Goal: Task Accomplishment & Management: Manage account settings

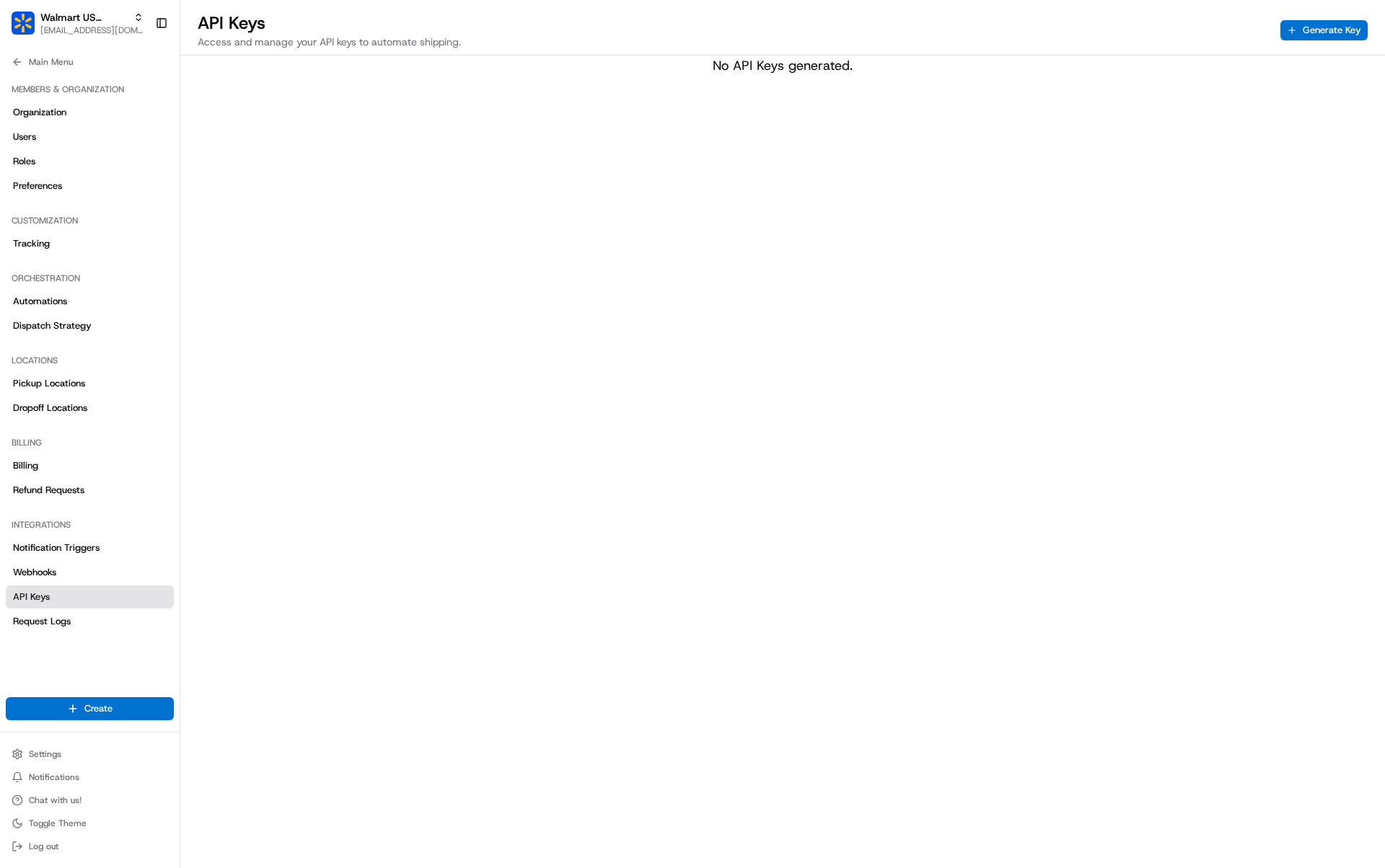
click at [1320, 41] on div "API Keys Access and manage your API keys to automate shipping. Generate Key" at bounding box center [783, 33] width 1205 height 44
click at [1320, 30] on button "Generate Key" at bounding box center [1323, 30] width 87 height 20
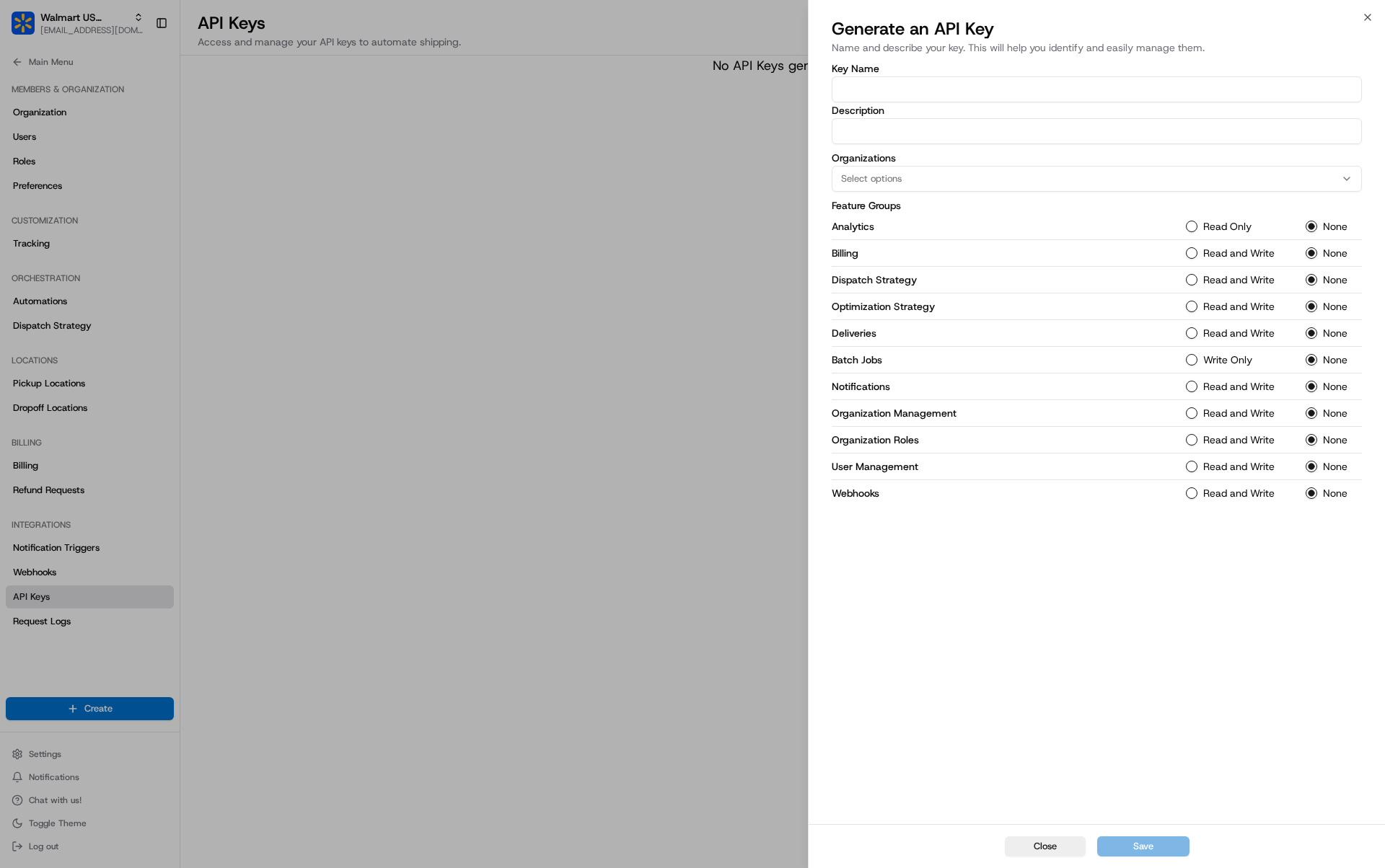
click at [1127, 107] on label "Description" at bounding box center [1097, 110] width 530 height 10
click at [1127, 118] on input "Description" at bounding box center [1097, 130] width 530 height 26
click at [1117, 91] on input "Key Name" at bounding box center [1097, 89] width 530 height 26
type input "[PERSON_NAME]'s key"
click at [1101, 145] on div "Key Name [PERSON_NAME]'s key Description Organizations Select options Feature G…" at bounding box center [1097, 284] width 530 height 443
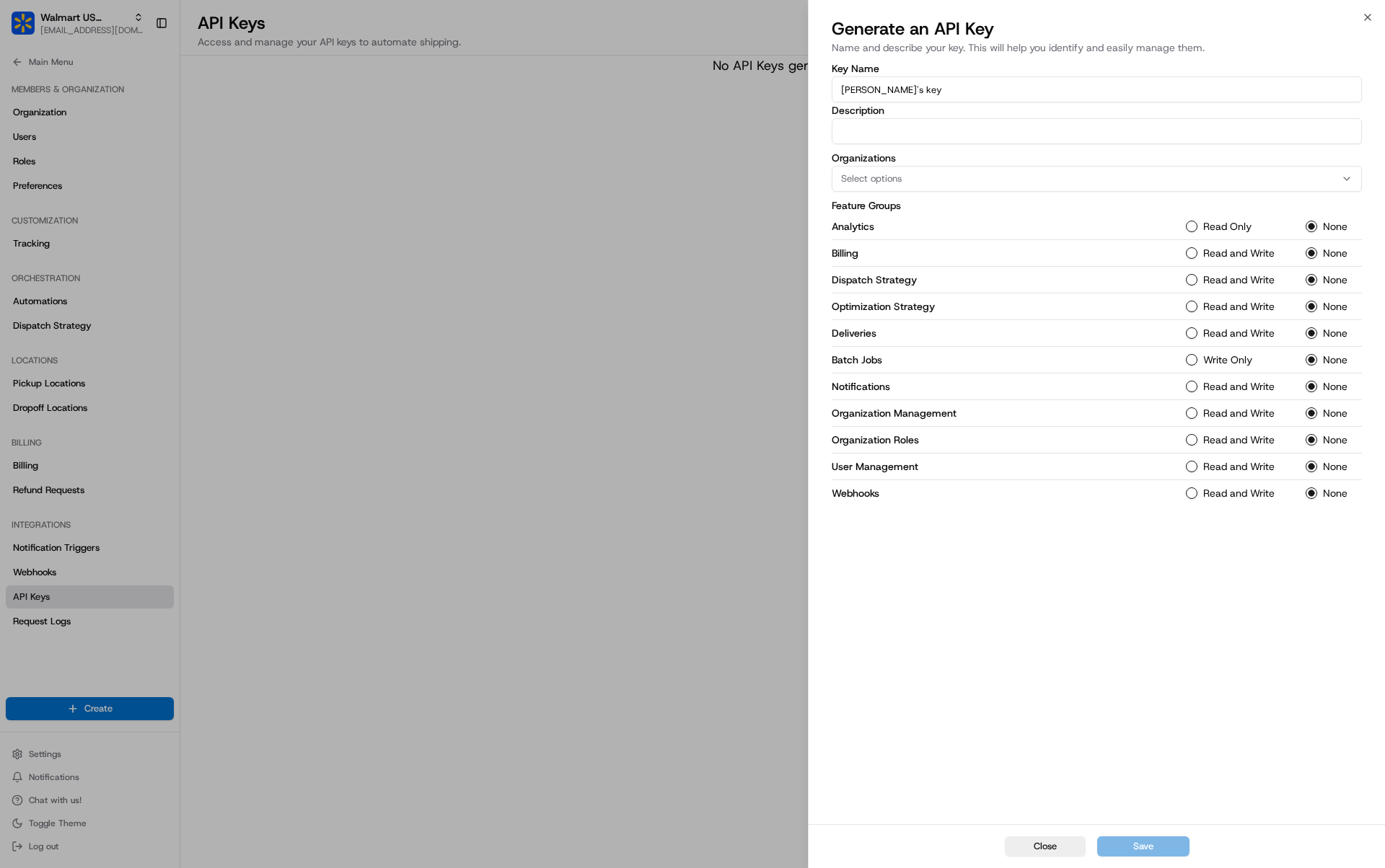
click at [1101, 142] on input "Description" at bounding box center [1097, 130] width 530 height 26
type input "Data"
click at [1112, 188] on button "Select options" at bounding box center [1097, 178] width 530 height 26
click at [1115, 173] on div "Select options" at bounding box center [1097, 179] width 523 height 13
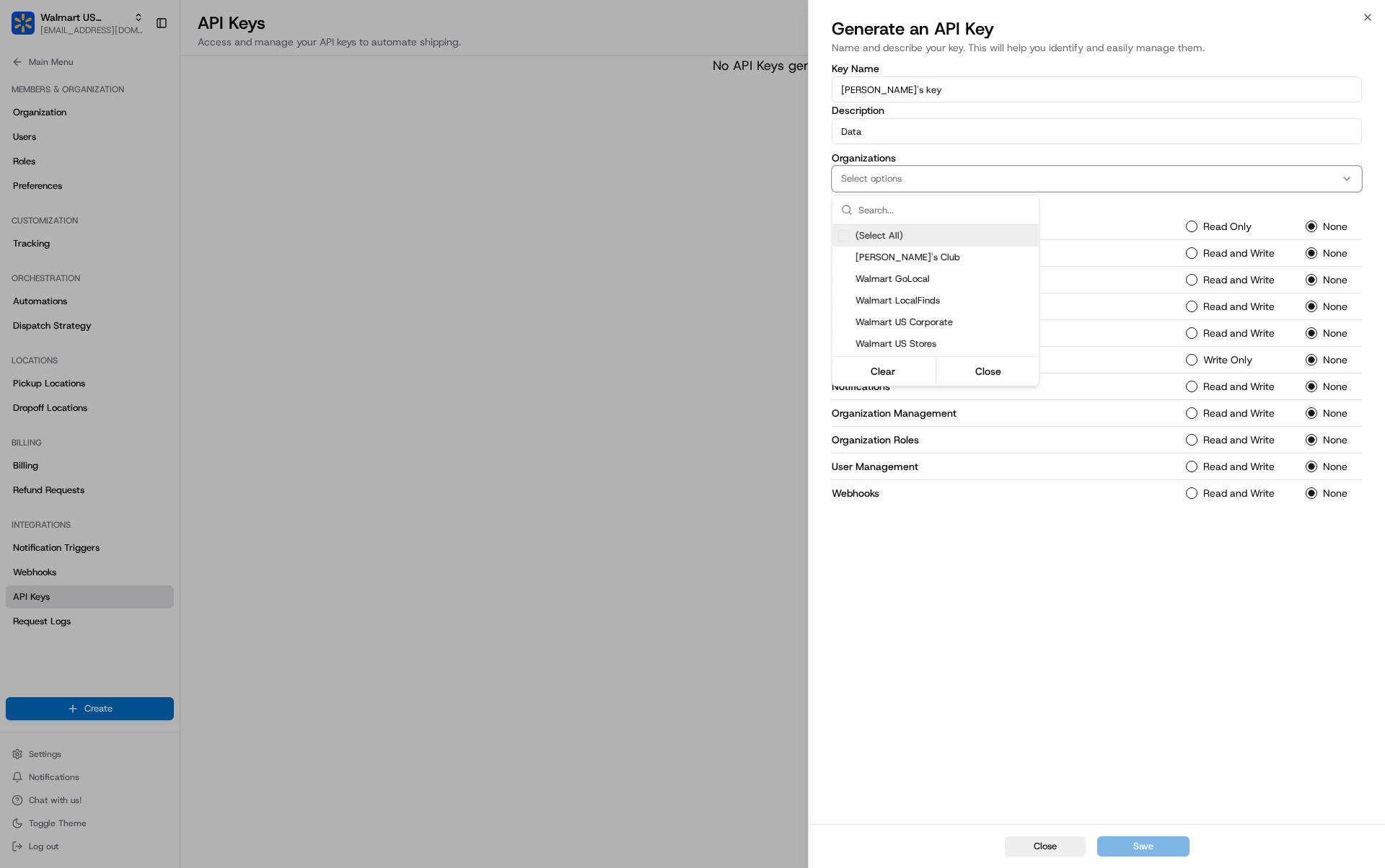
click at [897, 241] on span "(Select All)" at bounding box center [880, 236] width 48 height 13
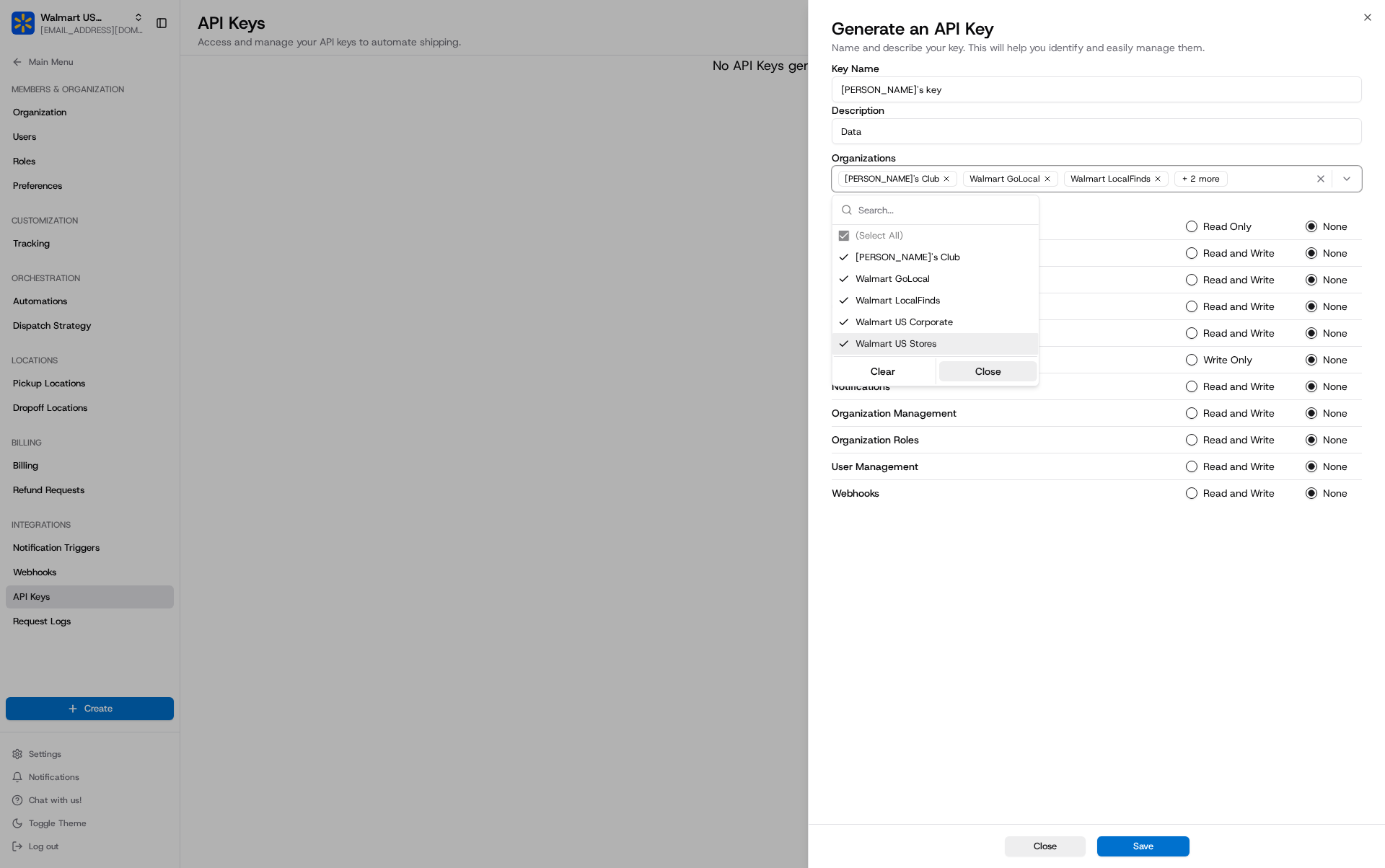
click at [972, 366] on button "Close" at bounding box center [988, 371] width 99 height 20
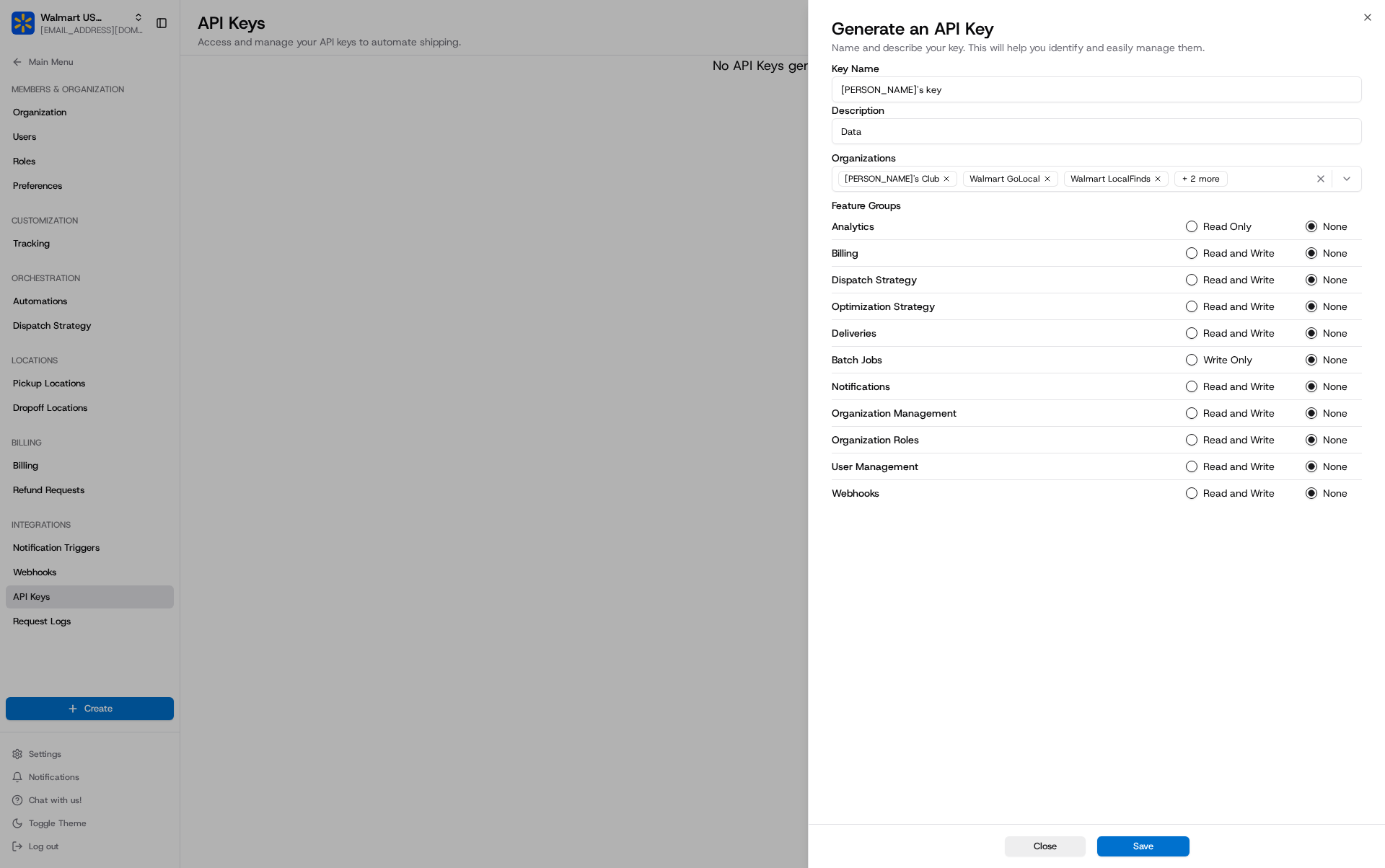
click at [1191, 230] on button "Read Only" at bounding box center [1191, 226] width 11 height 11
click at [1189, 329] on button "Read and Write" at bounding box center [1191, 333] width 11 height 11
click at [1191, 489] on button "Read and Write" at bounding box center [1191, 493] width 11 height 11
click at [1179, 842] on button "Save" at bounding box center [1143, 846] width 92 height 20
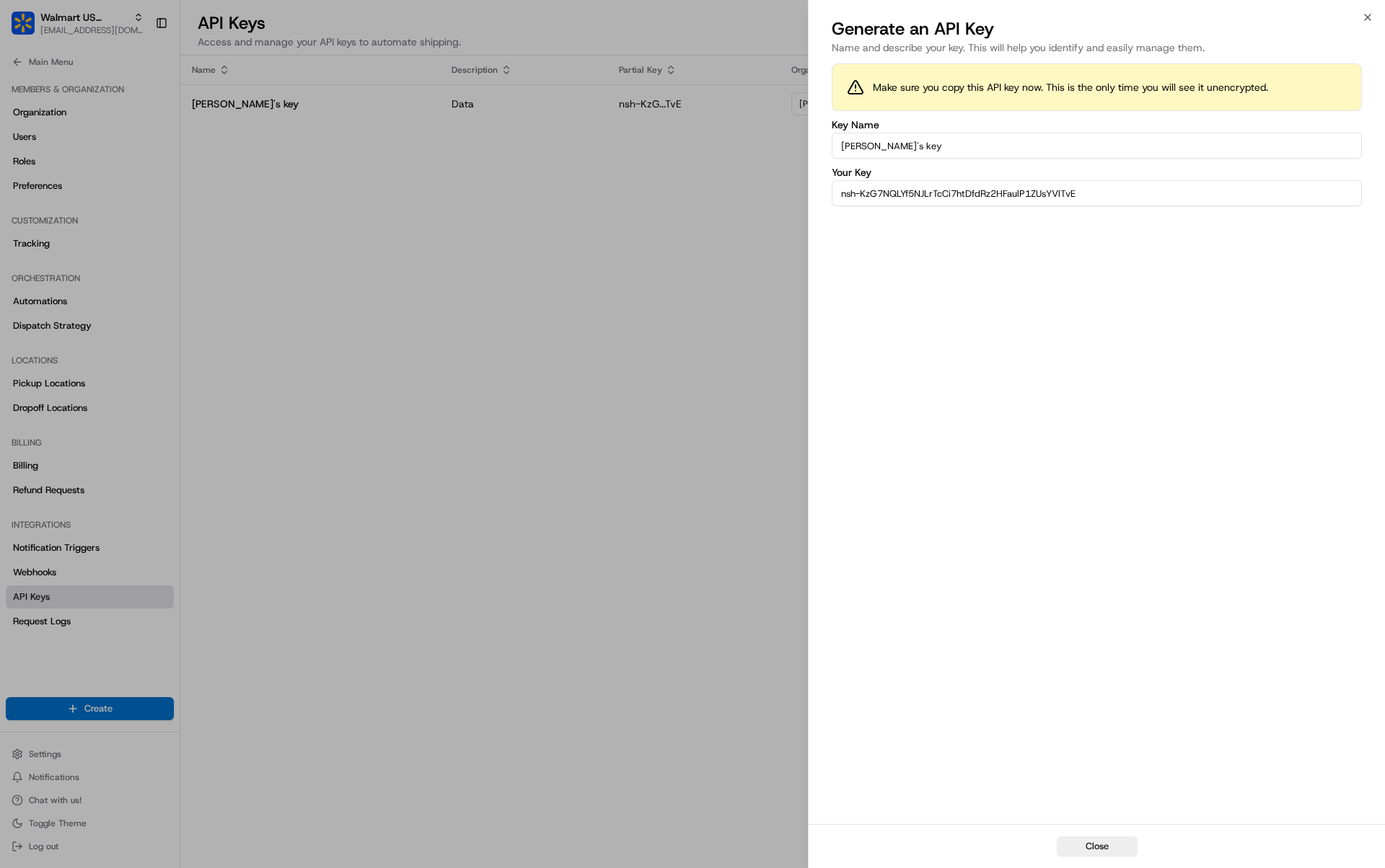
click at [1006, 186] on input "nsh-KzG7NQLYf5NJLrTcCi7htDfdRz2HFaulP1ZUsYVlTvE" at bounding box center [1097, 193] width 530 height 26
click at [1367, 13] on icon "button" at bounding box center [1367, 17] width 11 height 11
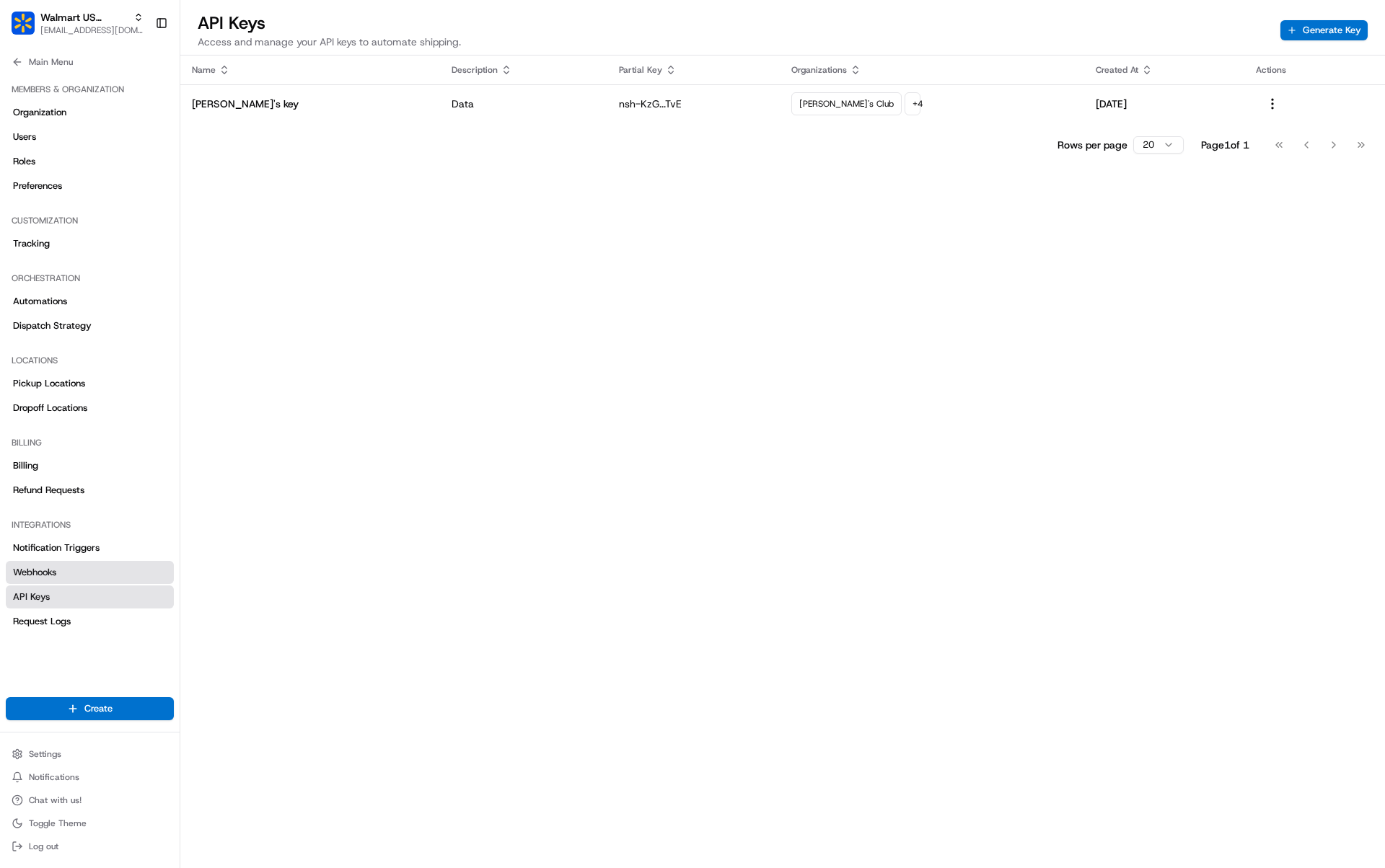
click at [102, 579] on link "Webhooks" at bounding box center [90, 572] width 168 height 23
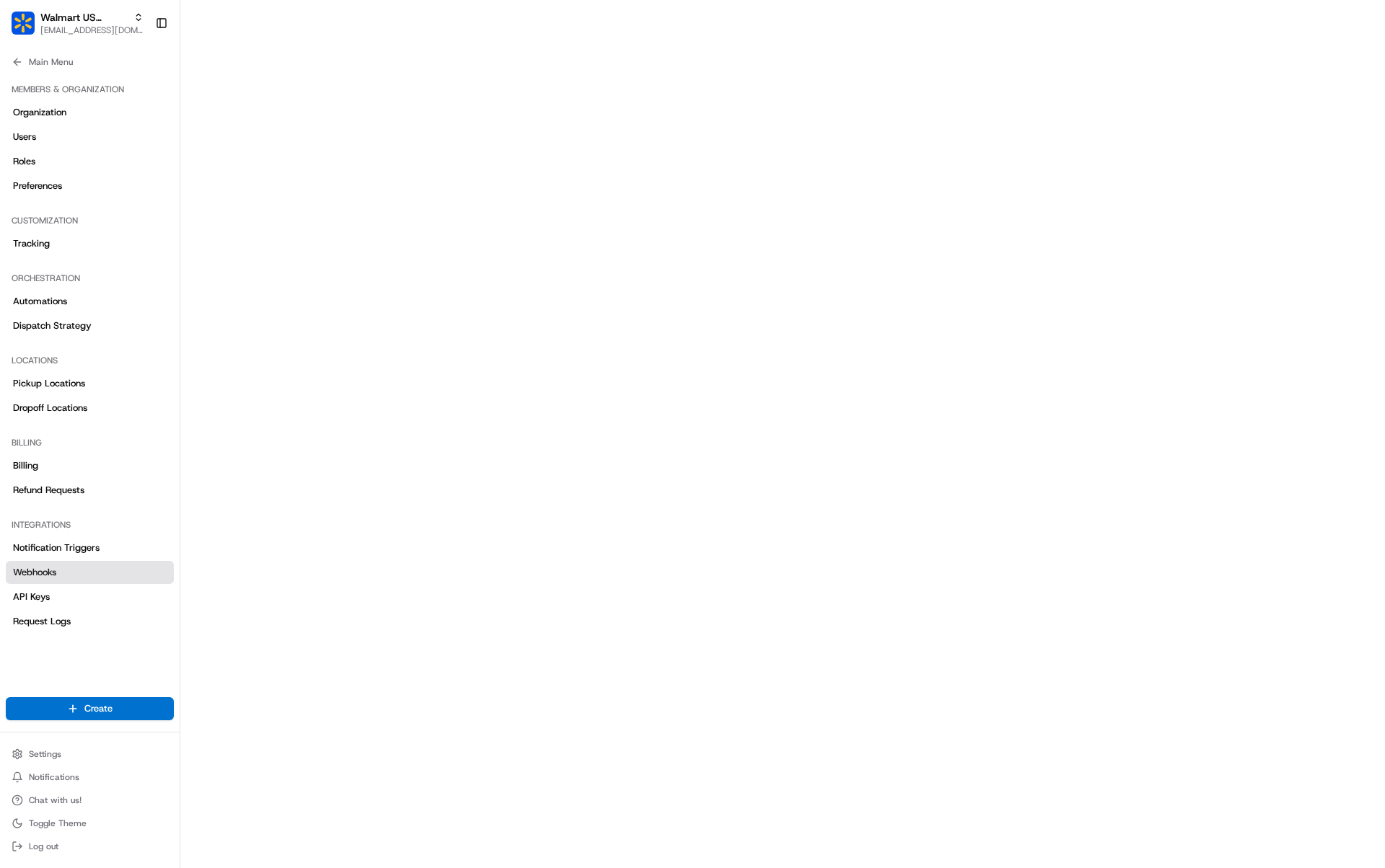
click at [117, 561] on div "Notification Triggers Webhooks API Keys Request Logs" at bounding box center [90, 585] width 168 height 97
click at [117, 565] on link "Webhooks" at bounding box center [90, 572] width 168 height 23
click at [117, 567] on link "Webhooks" at bounding box center [90, 572] width 168 height 23
click at [118, 541] on link "Notification Triggers" at bounding box center [90, 548] width 168 height 23
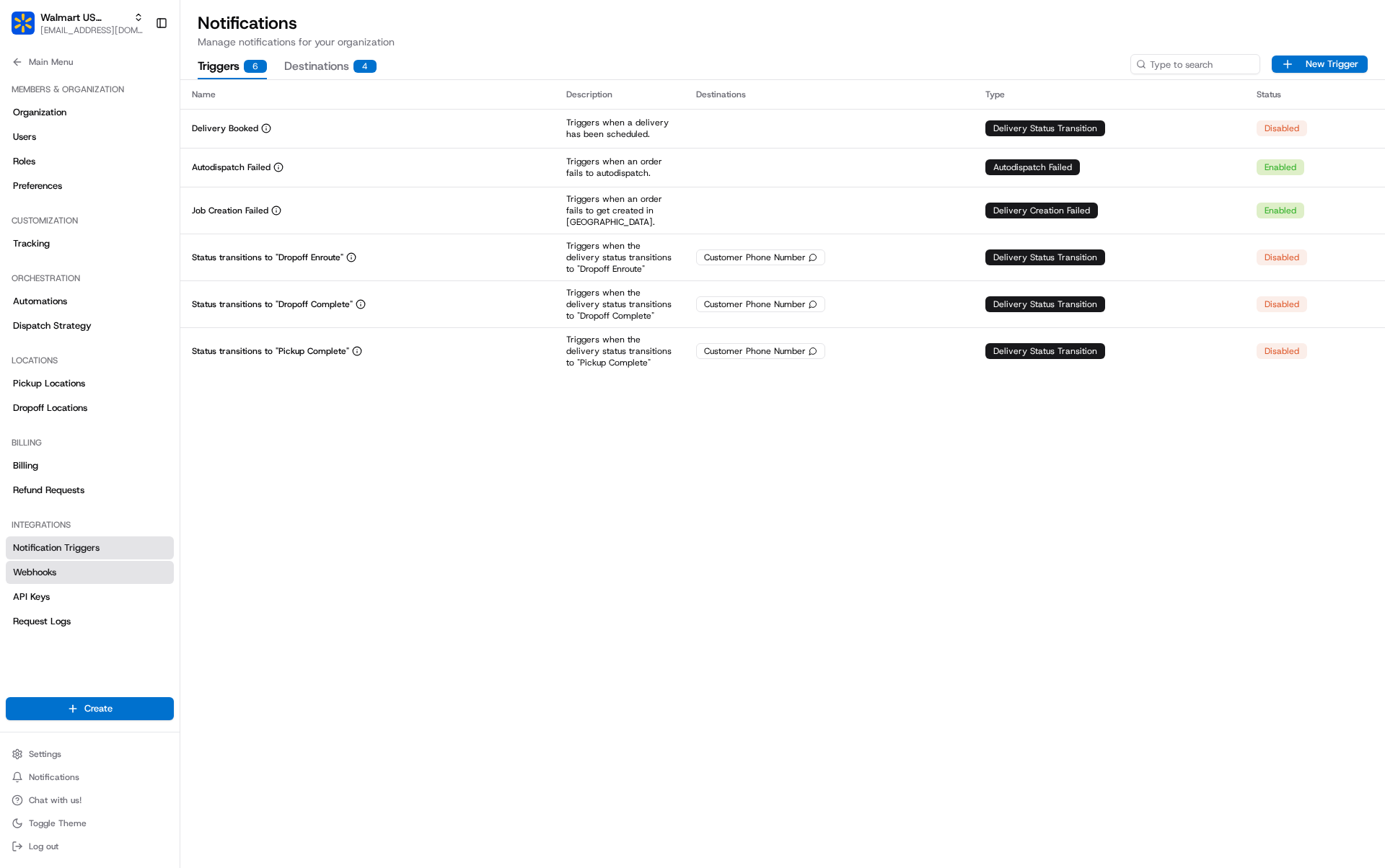
click at [110, 564] on link "Webhooks" at bounding box center [90, 572] width 168 height 23
